Goal: Obtain resource: Obtain resource

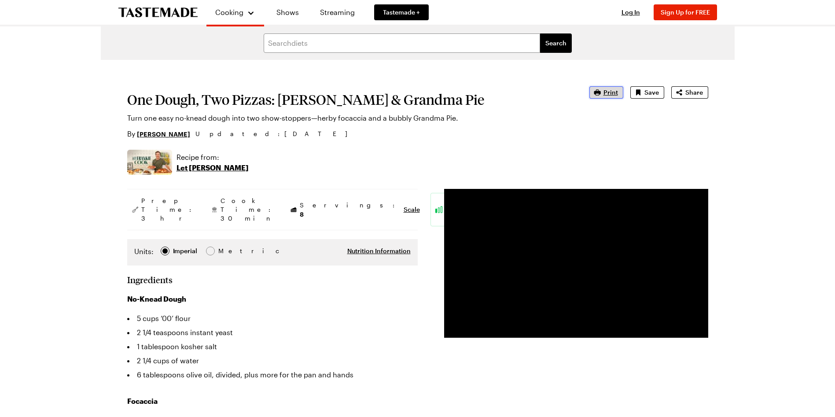
click at [611, 92] on span "Print" at bounding box center [611, 92] width 15 height 9
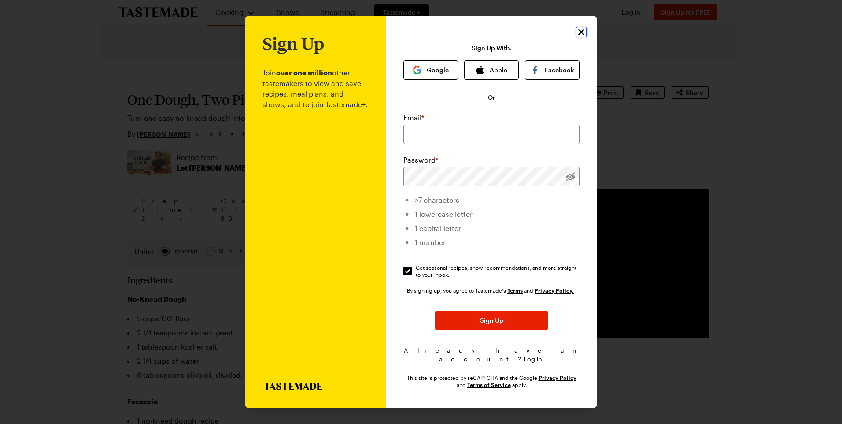
click at [579, 36] on icon "Close" at bounding box center [581, 32] width 11 height 11
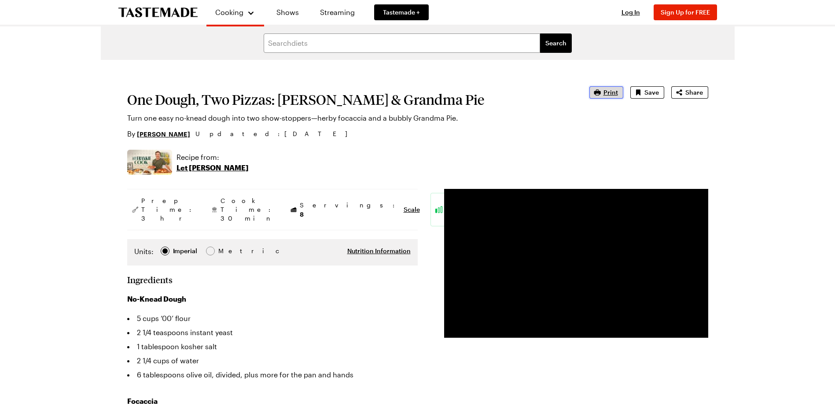
click at [612, 93] on span "Print" at bounding box center [611, 92] width 15 height 9
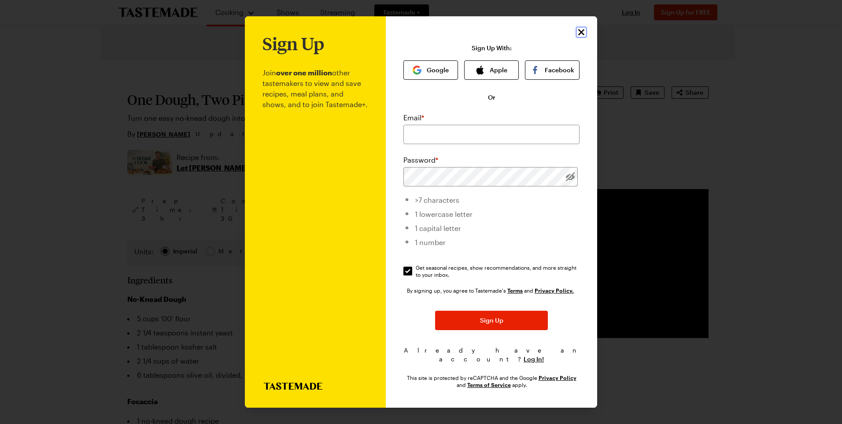
click at [582, 37] on icon "Close" at bounding box center [581, 32] width 11 height 11
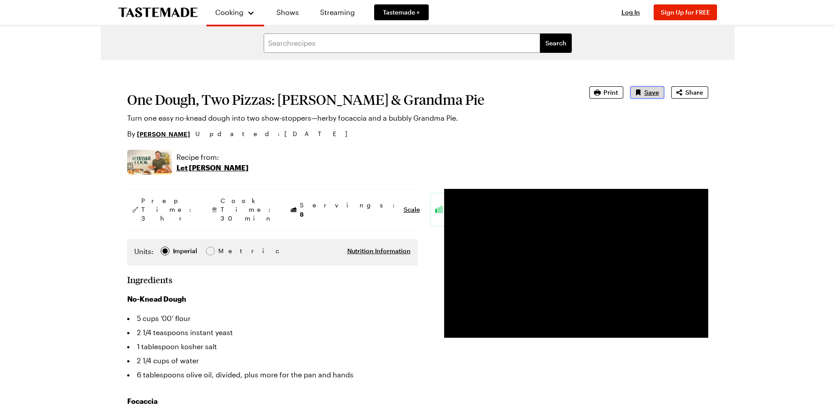
click at [647, 89] on span "Save" at bounding box center [652, 92] width 15 height 9
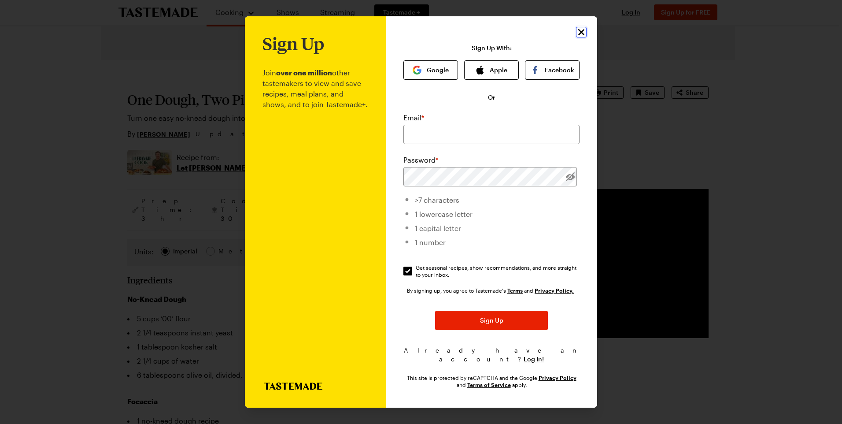
click at [580, 35] on icon "Close" at bounding box center [581, 32] width 6 height 6
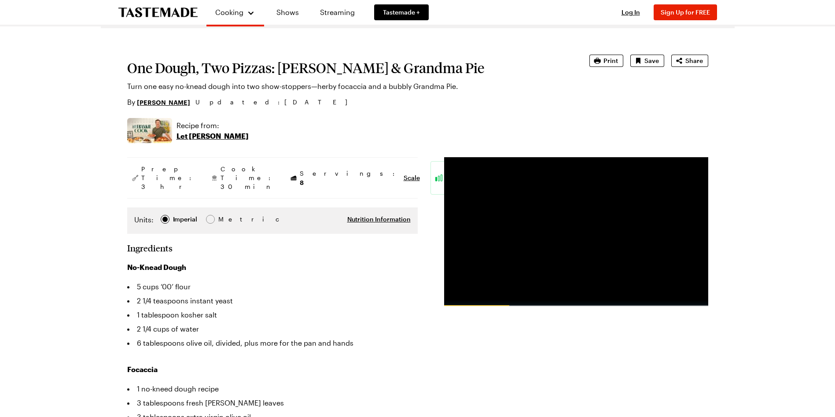
scroll to position [30, 0]
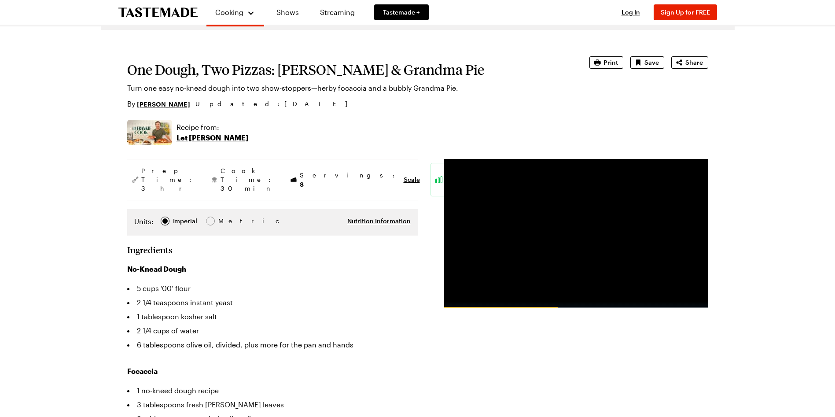
click at [322, 74] on h1 "One Dough, Two Pizzas: [PERSON_NAME] & Grandma Pie" at bounding box center [346, 70] width 438 height 16
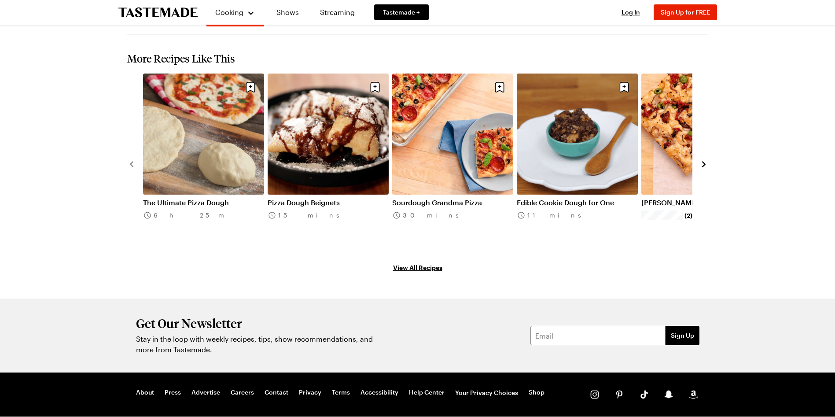
scroll to position [1174, 0]
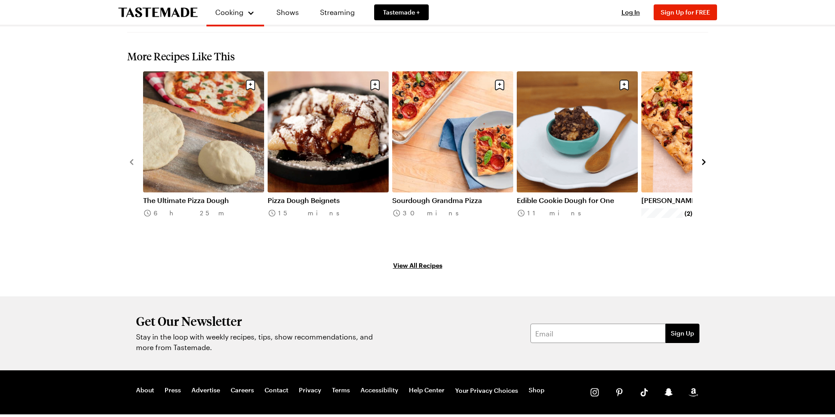
drag, startPoint x: 127, startPoint y: 70, endPoint x: 299, endPoint y: 416, distance: 386.4
copy div "Lor Ipsum, Dol Sitame: Consecte & Adipisc Eli Sedd eiu temp in-utlab etdol magn…"
